Goal: Check status

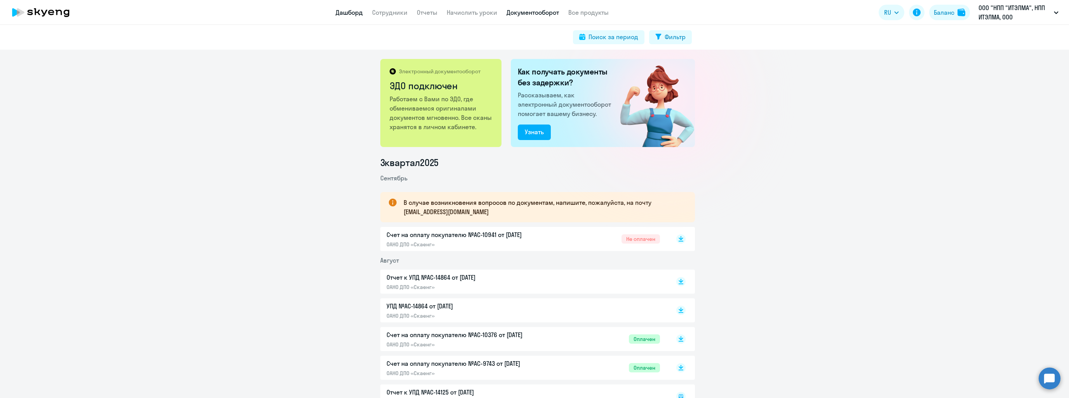
click at [345, 9] on link "Дашборд" at bounding box center [349, 13] width 27 height 8
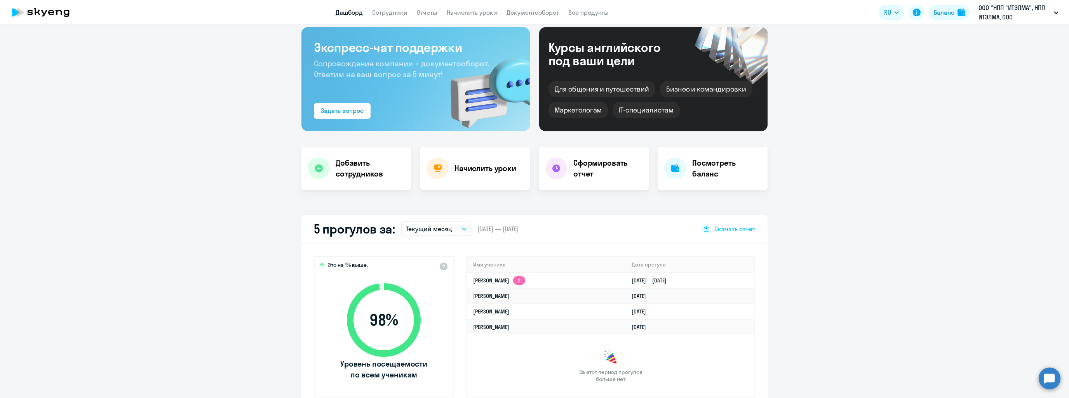
scroll to position [39, 0]
click at [533, 289] on td "[PERSON_NAME]" at bounding box center [546, 296] width 158 height 16
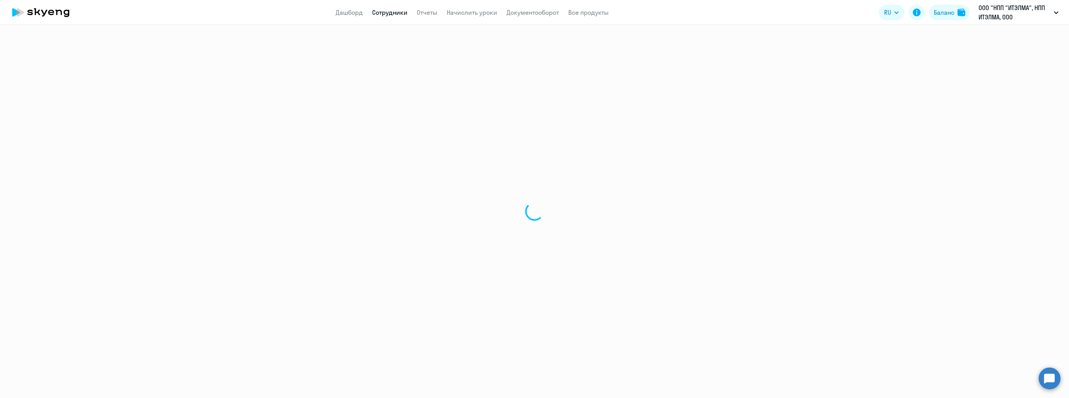
select select "english"
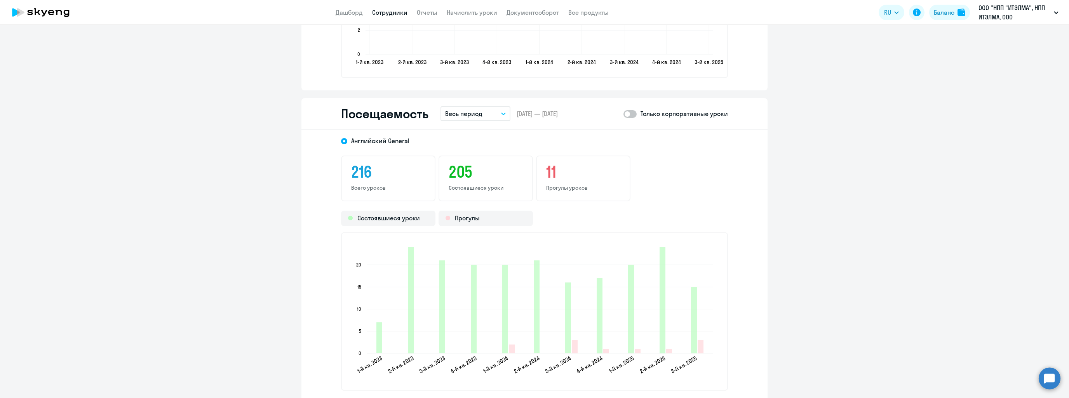
scroll to position [932, 0]
